Goal: Find specific page/section: Find specific page/section

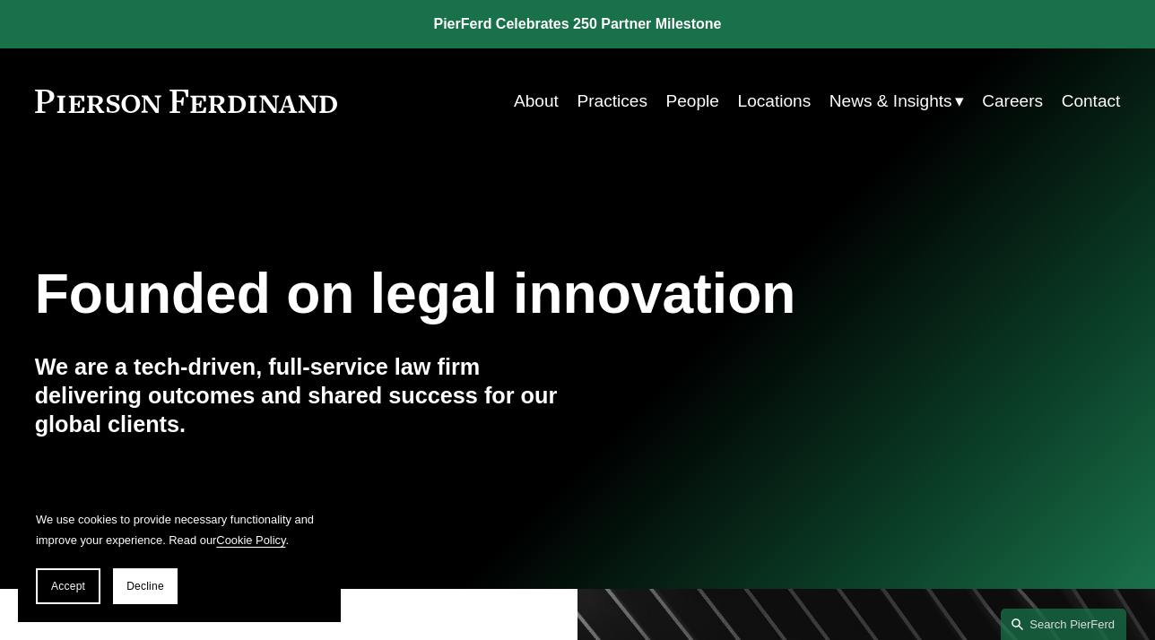
click at [776, 102] on link "Locations" at bounding box center [775, 101] width 74 height 34
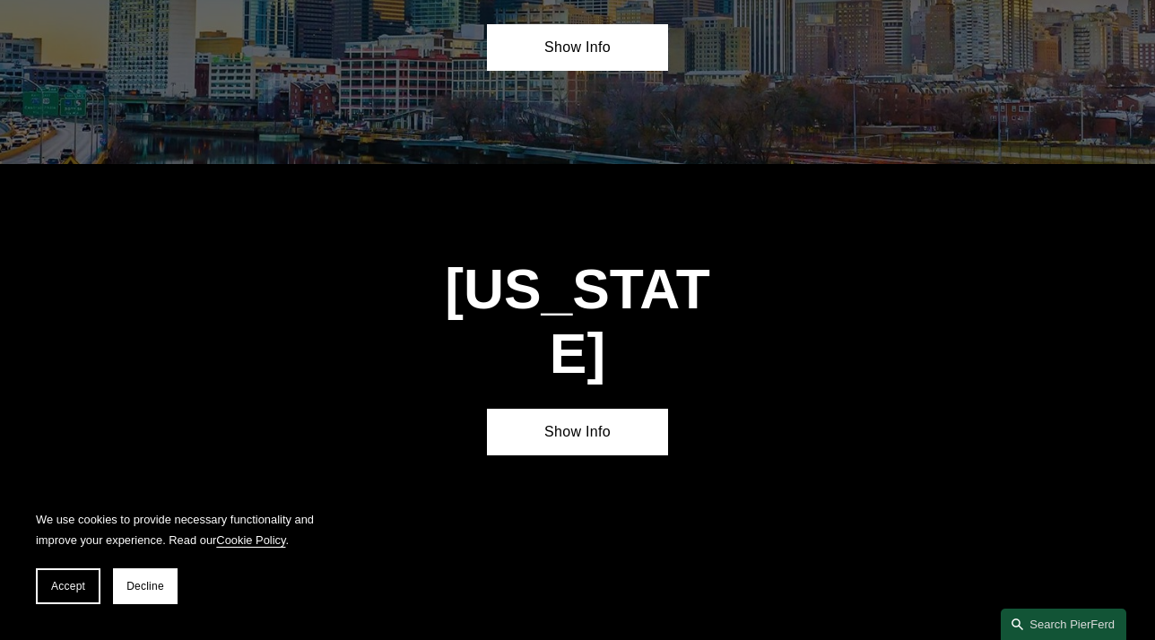
scroll to position [5462, 0]
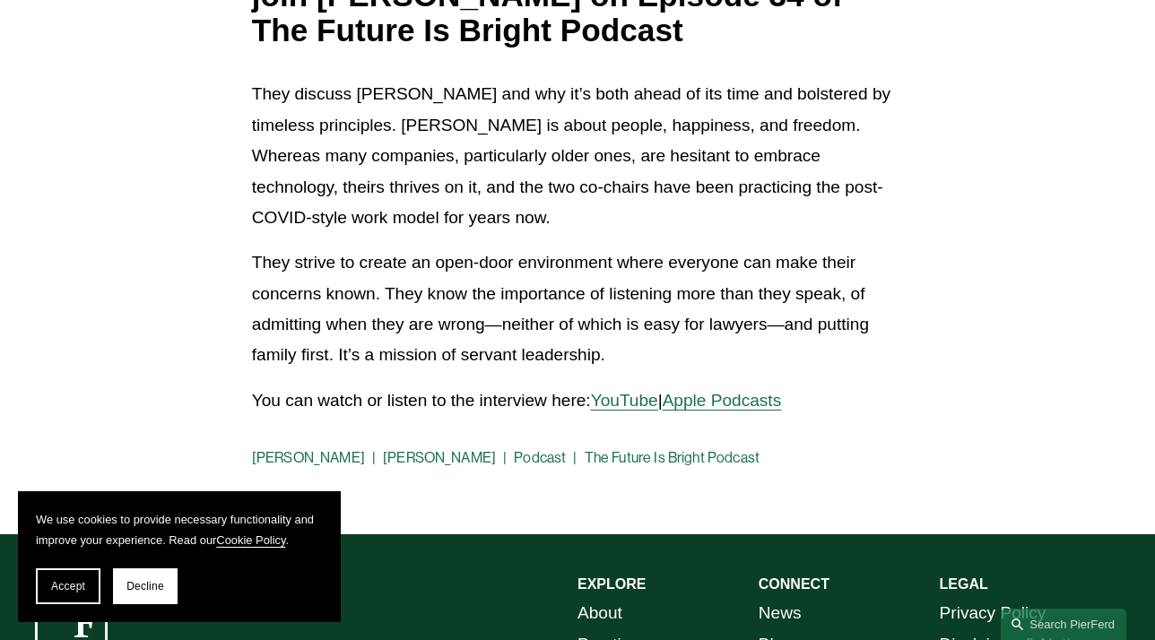
scroll to position [433, 0]
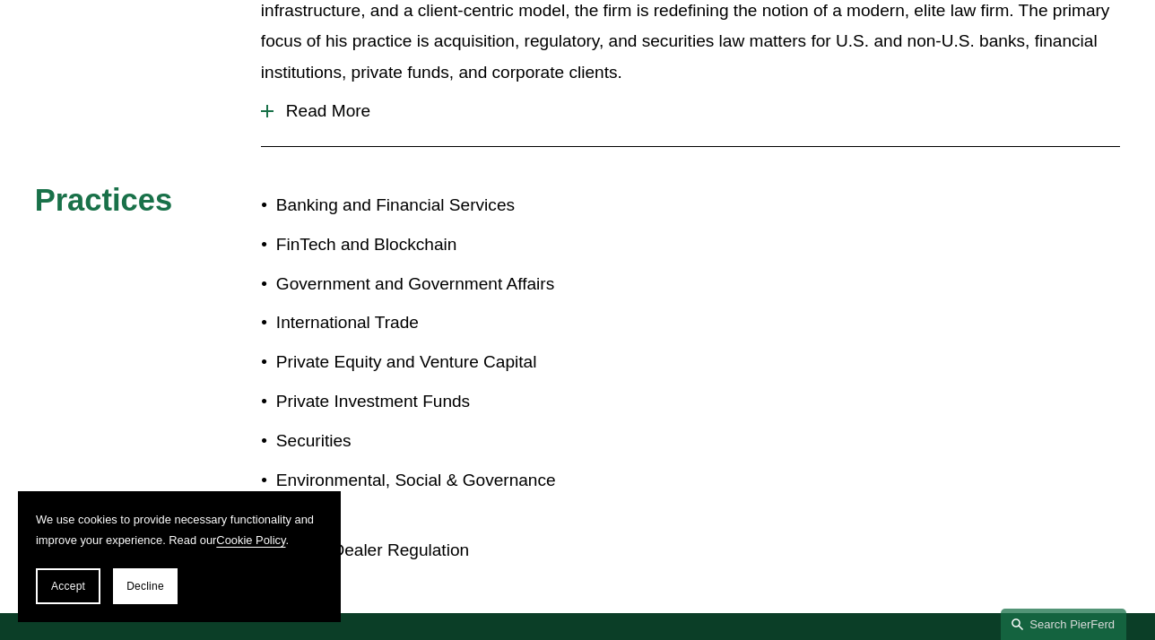
scroll to position [560, 0]
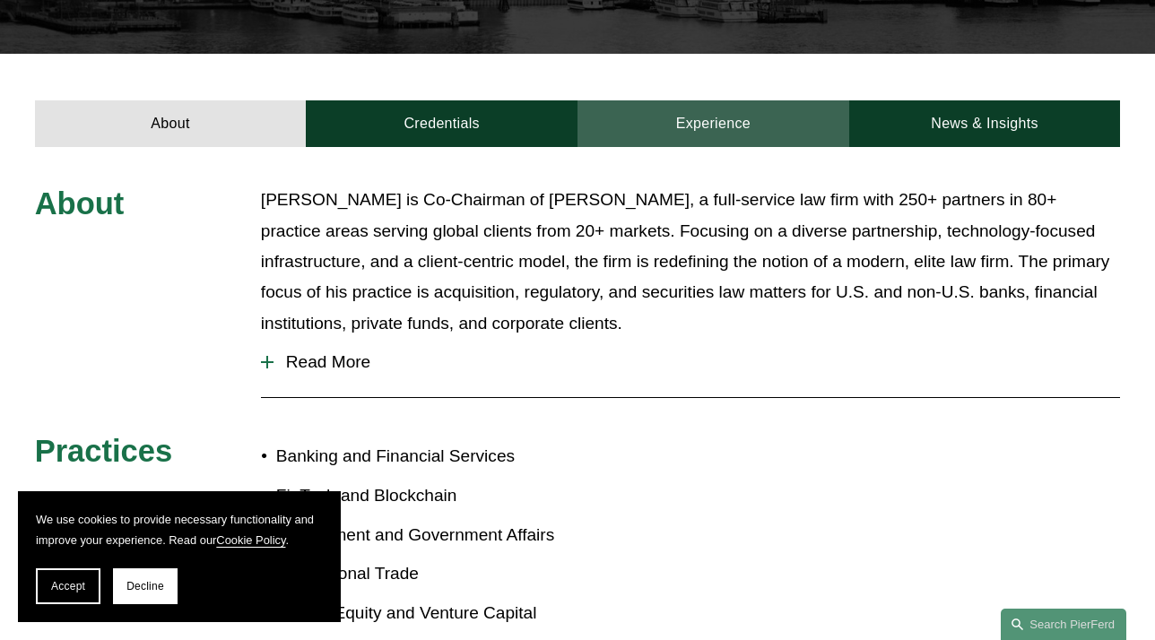
click at [697, 100] on link "Experience" at bounding box center [713, 123] width 272 height 47
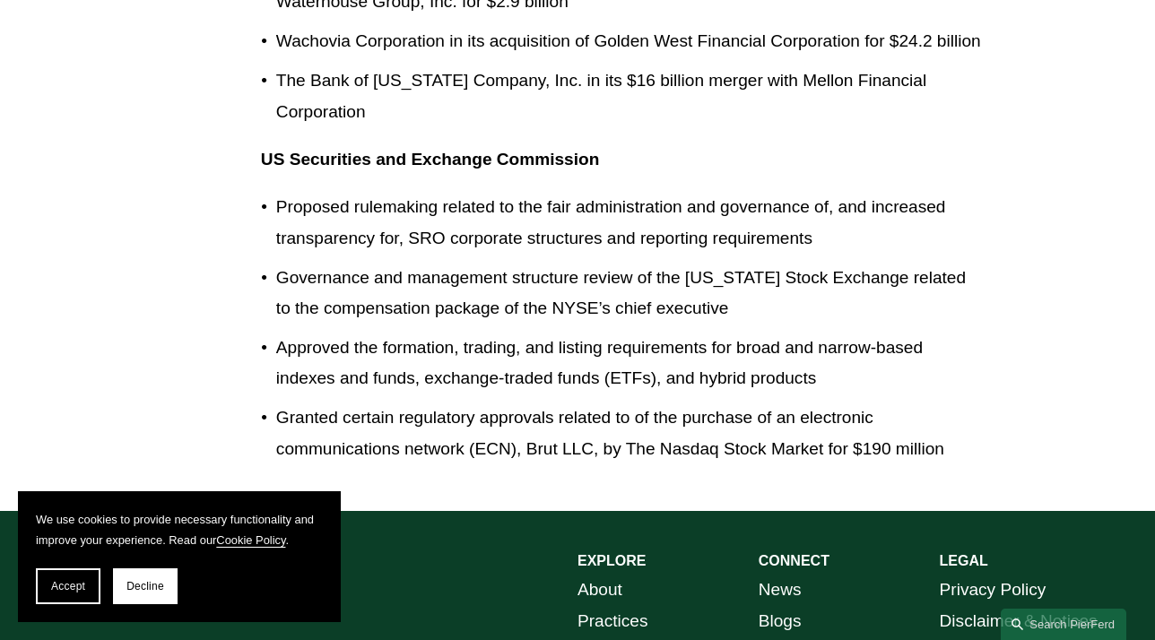
scroll to position [2151, 0]
